Goal: Task Accomplishment & Management: Use online tool/utility

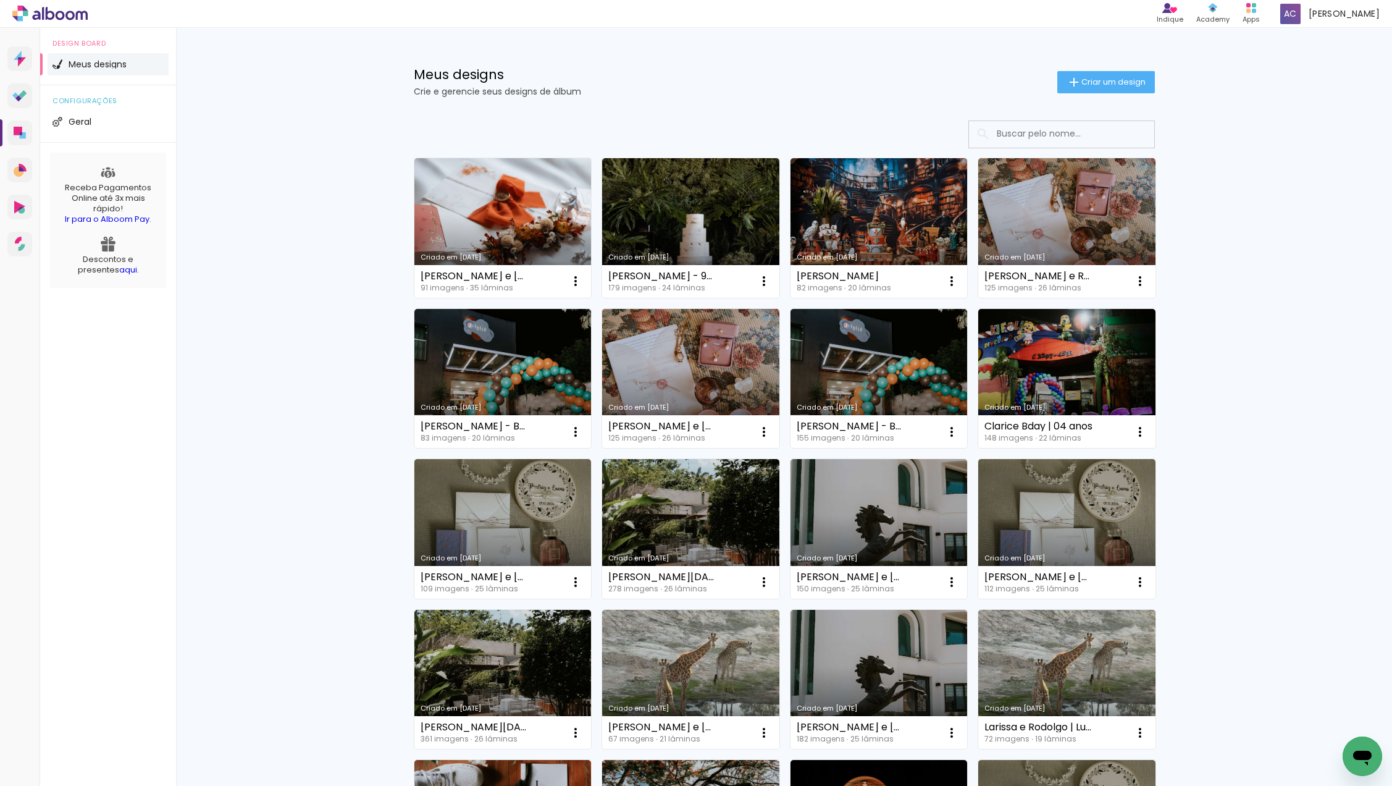
click at [1301, 126] on div "Meus designs Crie e gerencie seus designs de álbum Criar um design Criado em 06…" at bounding box center [784, 684] width 1216 height 1313
click at [473, 210] on link "Criado em [DATE]" at bounding box center [503, 228] width 177 height 140
